Goal: Task Accomplishment & Management: Use online tool/utility

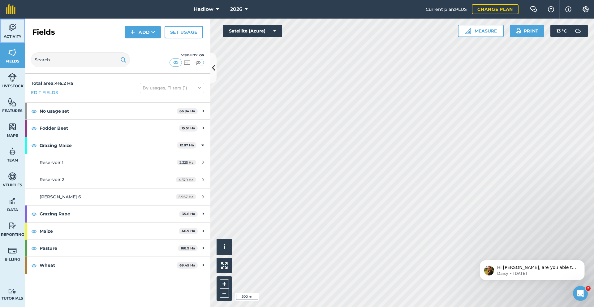
click at [1, 33] on link "Activity" at bounding box center [12, 31] width 25 height 25
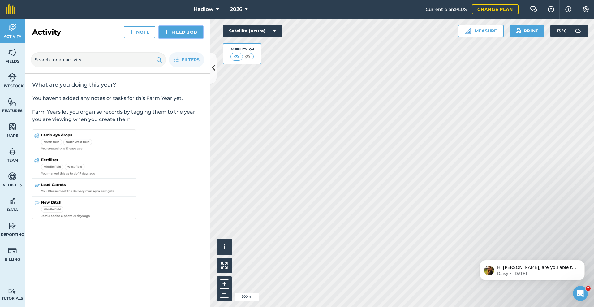
click at [173, 34] on link "Field Job" at bounding box center [181, 32] width 44 height 12
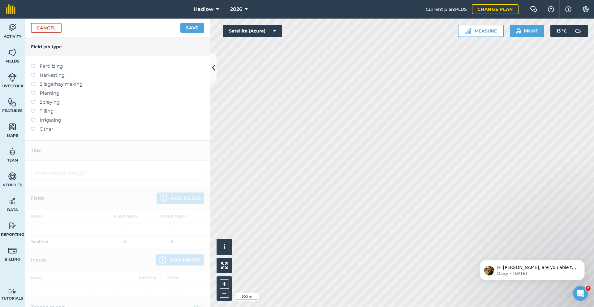
click at [38, 125] on div at bounding box center [35, 125] width 9 height 1
click at [39, 126] on div at bounding box center [35, 125] width 9 height 1
click at [35, 126] on label "Other" at bounding box center [117, 128] width 173 height 7
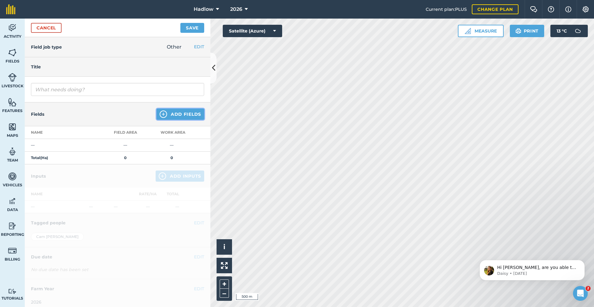
click at [189, 115] on button "Add Fields" at bounding box center [180, 114] width 48 height 11
